Goal: Task Accomplishment & Management: Use online tool/utility

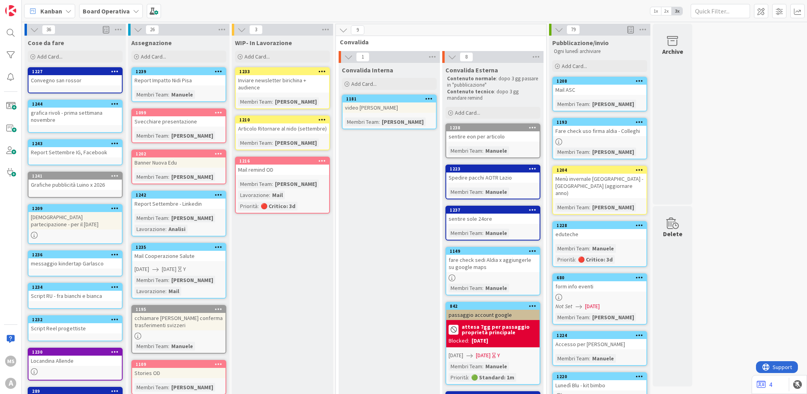
click at [386, 155] on div "Convalida Interna Add Card... 1181 video Cristina Membri Team : Elisa B." at bounding box center [389, 337] width 101 height 548
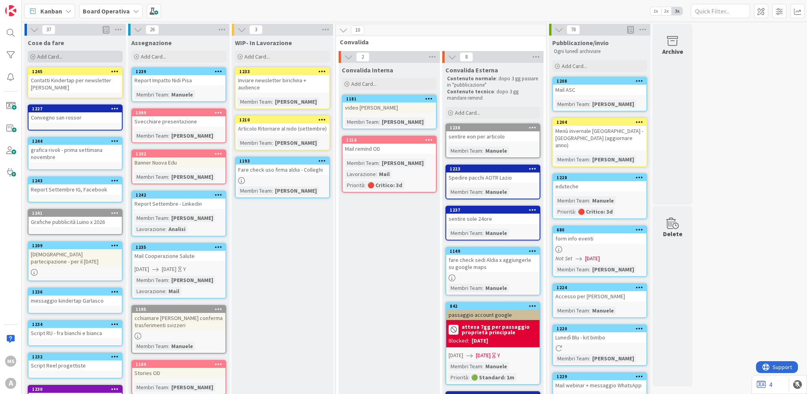
click at [68, 56] on div "Add Card..." at bounding box center [75, 57] width 95 height 12
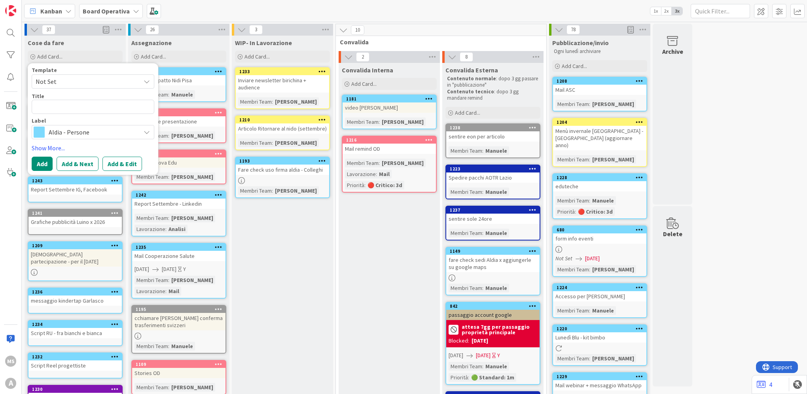
click at [68, 134] on span "Aldia - Persone" at bounding box center [93, 132] width 88 height 11
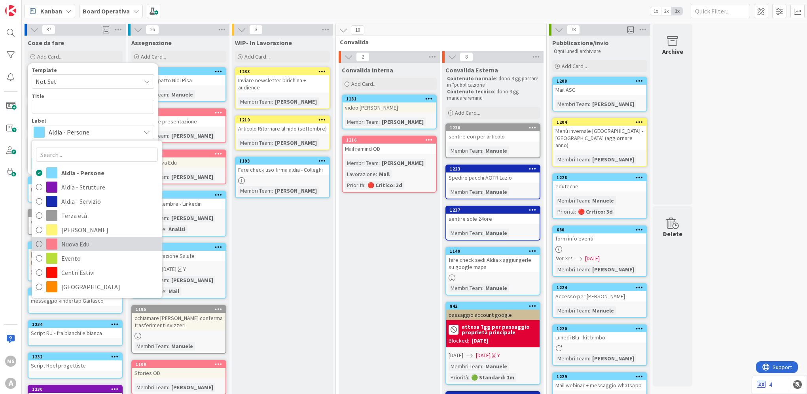
click at [71, 242] on span "Nuova Edu" at bounding box center [109, 244] width 97 height 12
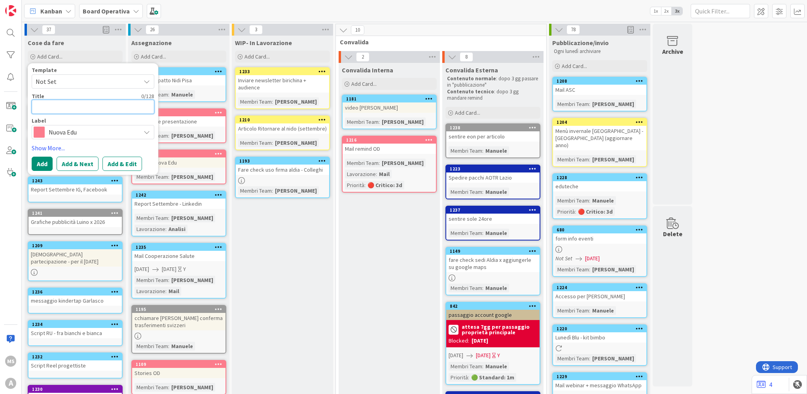
click at [77, 104] on textarea at bounding box center [93, 107] width 123 height 14
type textarea "x"
type textarea "PO"
type textarea "x"
type textarea "POst"
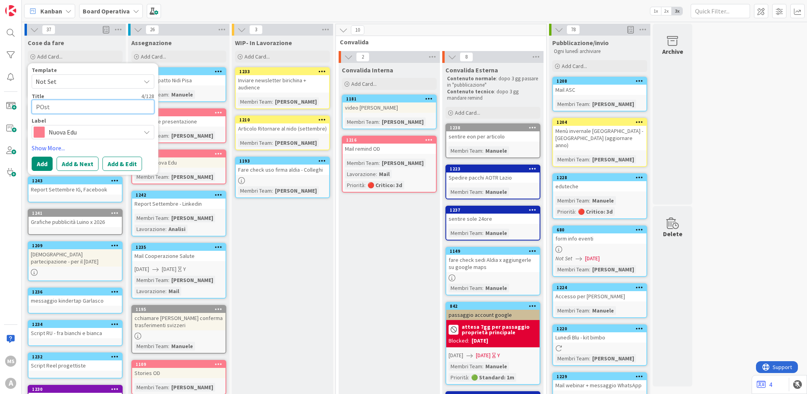
type textarea "x"
type textarea "POst"
type textarea "x"
type textarea "POst"
type textarea "x"
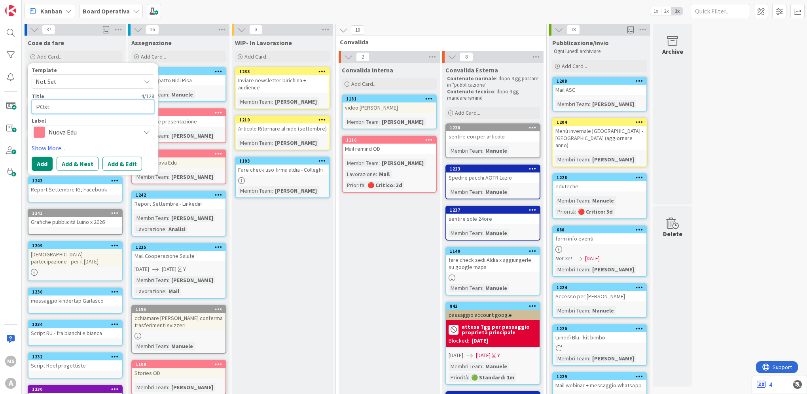
type textarea "POs"
type textarea "x"
type textarea "PO"
type textarea "x"
type textarea "P"
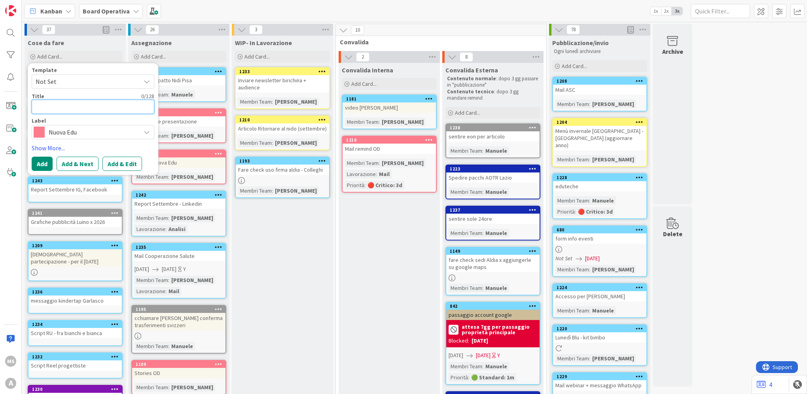
type textarea "x"
type textarea "P"
type textarea "x"
type textarea "Po"
type textarea "x"
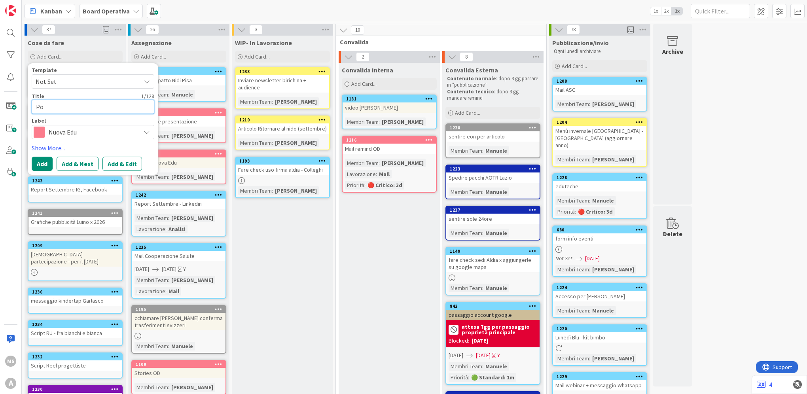
type textarea "Pos"
type textarea "x"
type textarea "Post"
type textarea "x"
type textarea "Post"
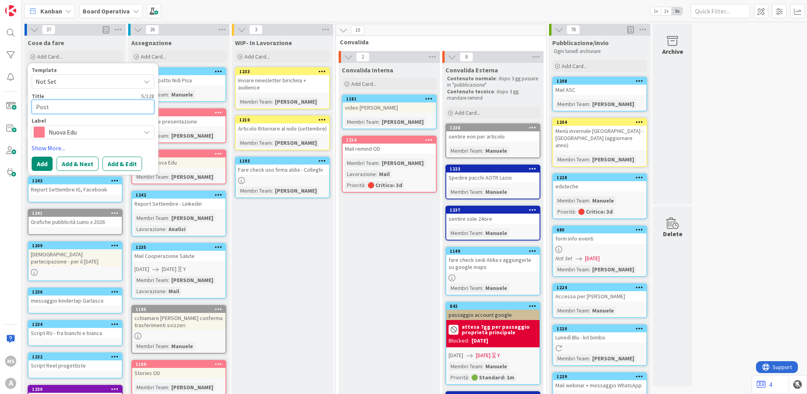
type textarea "x"
type textarea "Post L"
type textarea "x"
type textarea "Post Le"
type textarea "x"
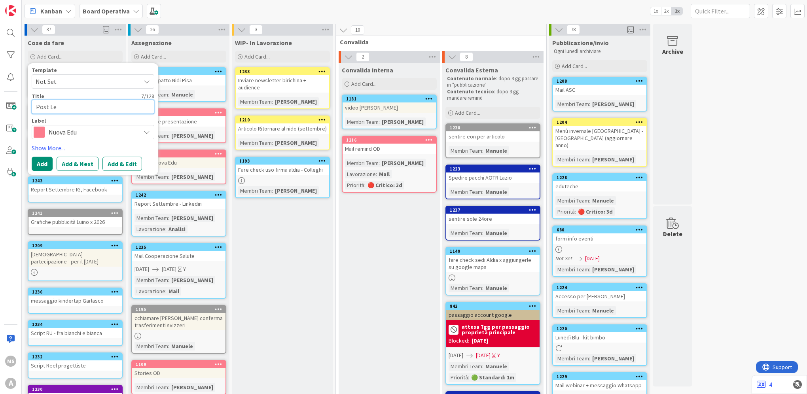
type textarea "Post Les"
type textarea "x"
type textarea "Post Less"
type textarea "x"
type textarea "Post Lessi"
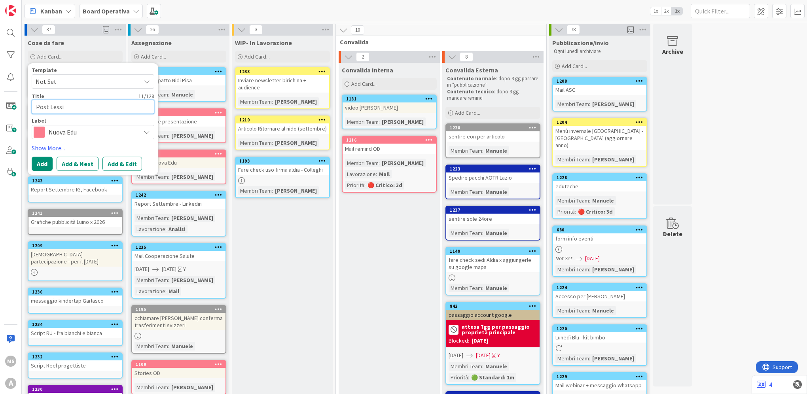
type textarea "x"
type textarea "Post Lessic"
type textarea "x"
type textarea "Post Lessico"
click at [136, 163] on button "Add & Edit" at bounding box center [122, 164] width 40 height 14
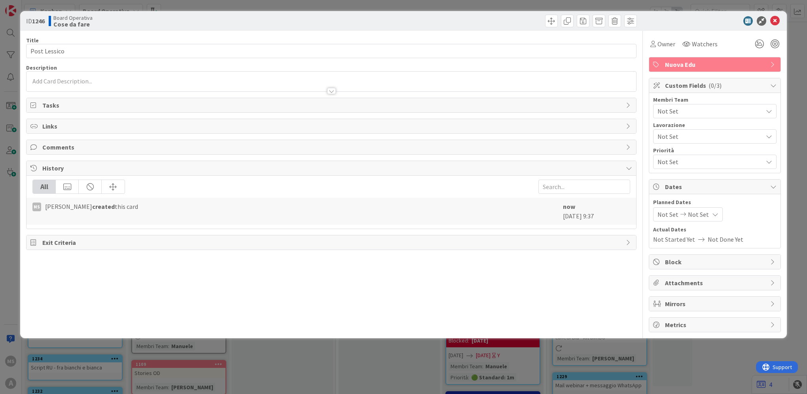
click at [701, 100] on div "Membri Team" at bounding box center [714, 100] width 123 height 6
click at [702, 111] on span "Not Set" at bounding box center [709, 110] width 105 height 9
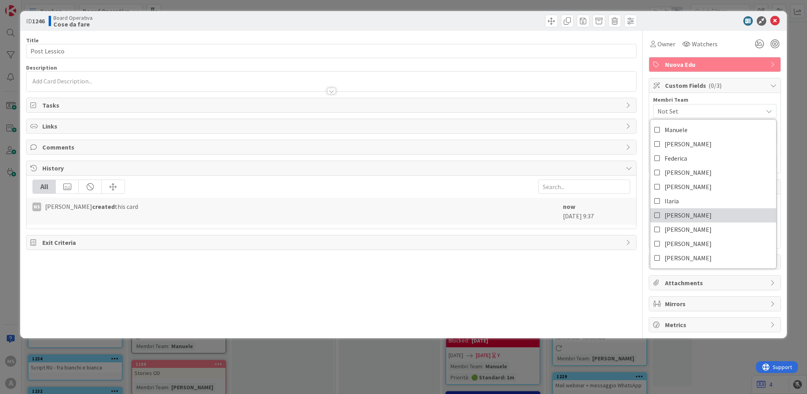
click at [681, 213] on link "Elisa" at bounding box center [713, 215] width 126 height 14
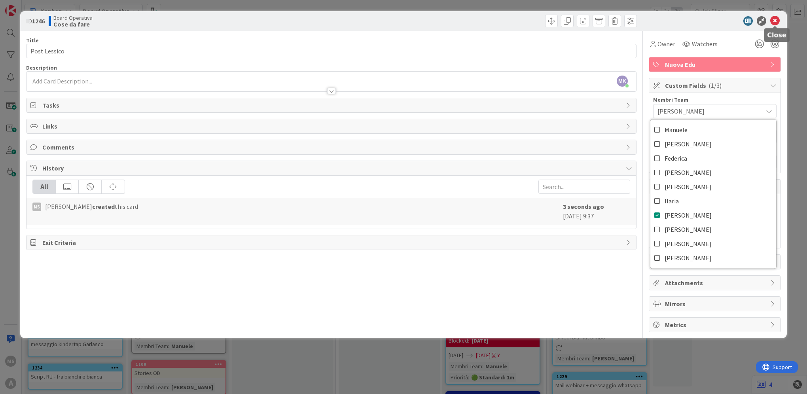
click at [774, 19] on icon at bounding box center [774, 20] width 9 height 9
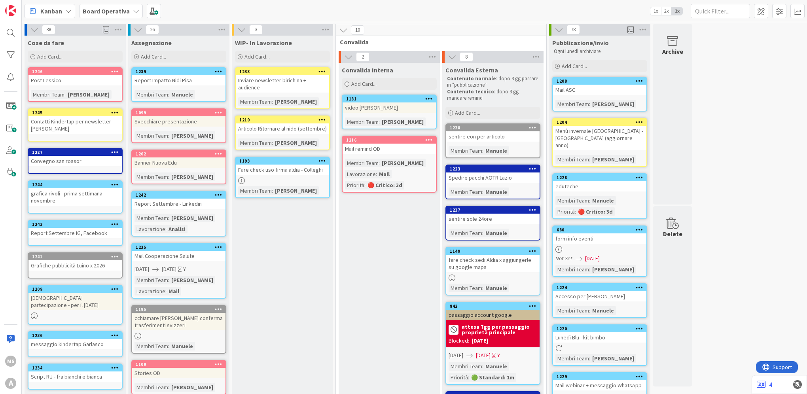
click at [79, 74] on div "1246" at bounding box center [74, 71] width 93 height 7
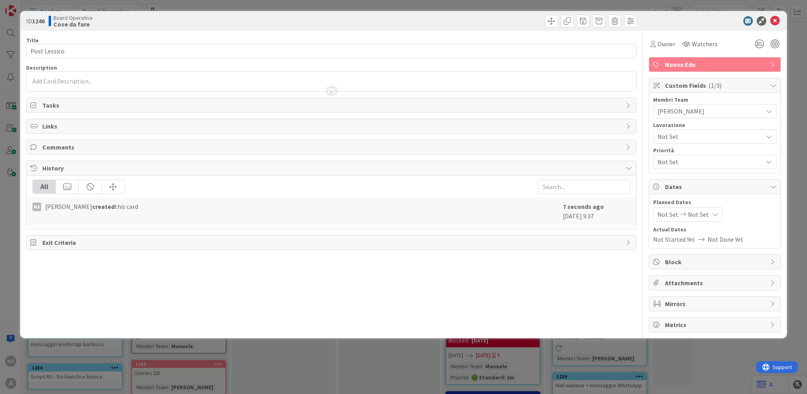
click at [690, 112] on span "Elisa" at bounding box center [709, 110] width 105 height 9
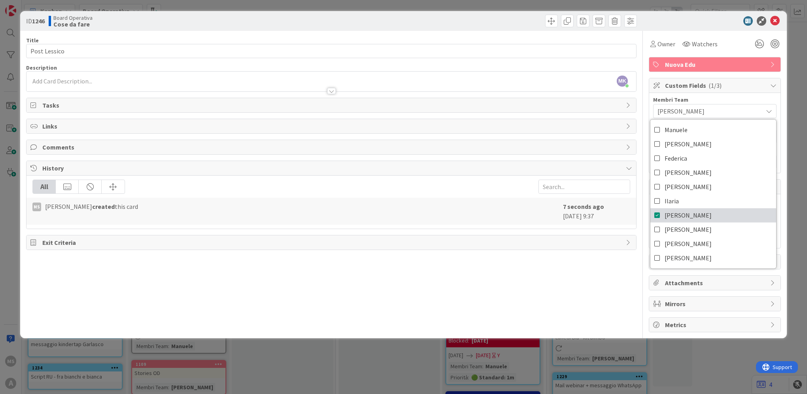
click at [692, 214] on link "Elisa" at bounding box center [713, 215] width 126 height 14
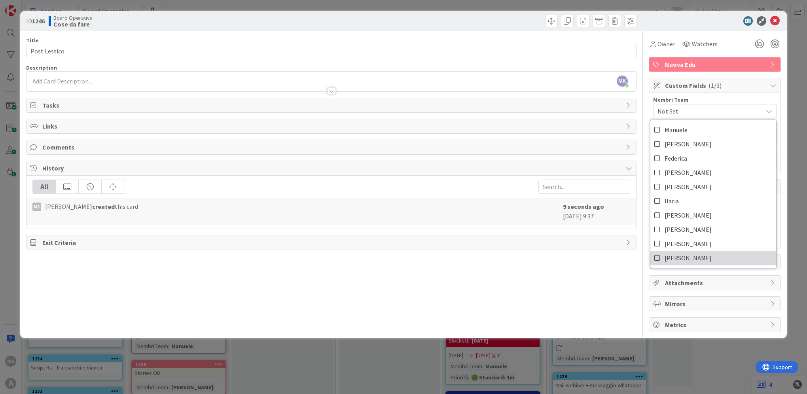
click at [689, 261] on link "[PERSON_NAME]" at bounding box center [713, 258] width 126 height 14
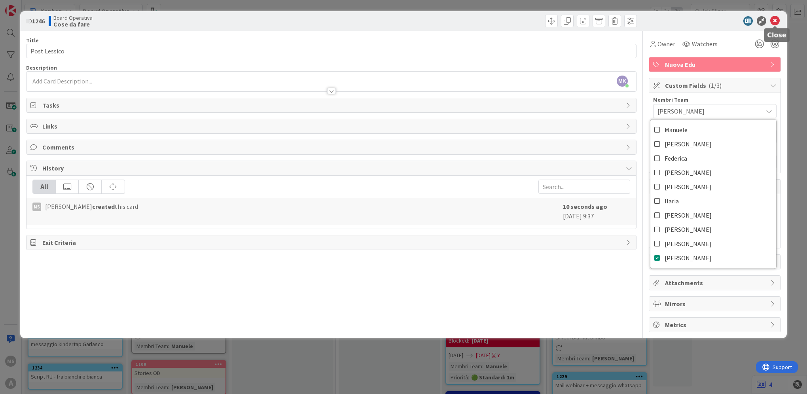
click at [774, 22] on icon at bounding box center [774, 20] width 9 height 9
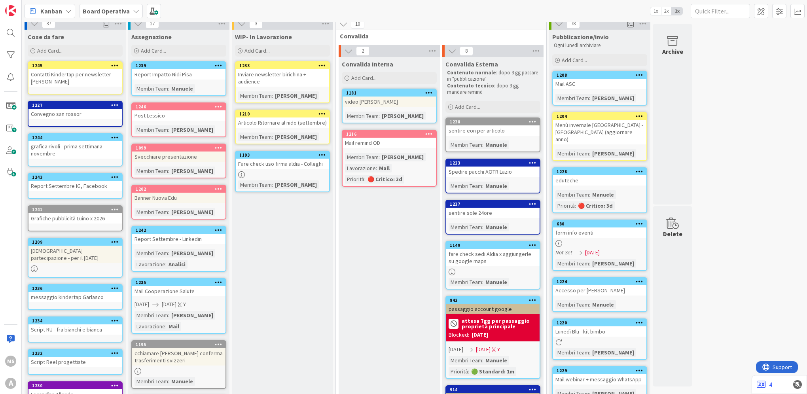
scroll to position [6, 0]
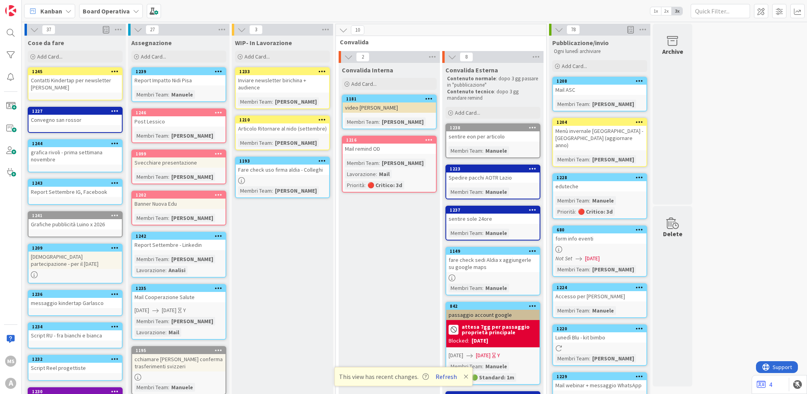
click at [450, 377] on button "Refresh" at bounding box center [446, 376] width 27 height 10
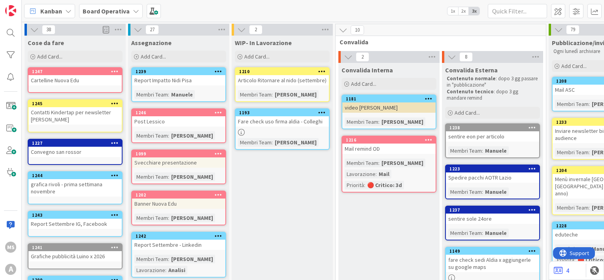
scroll to position [0, 49]
